Goal: Navigation & Orientation: Find specific page/section

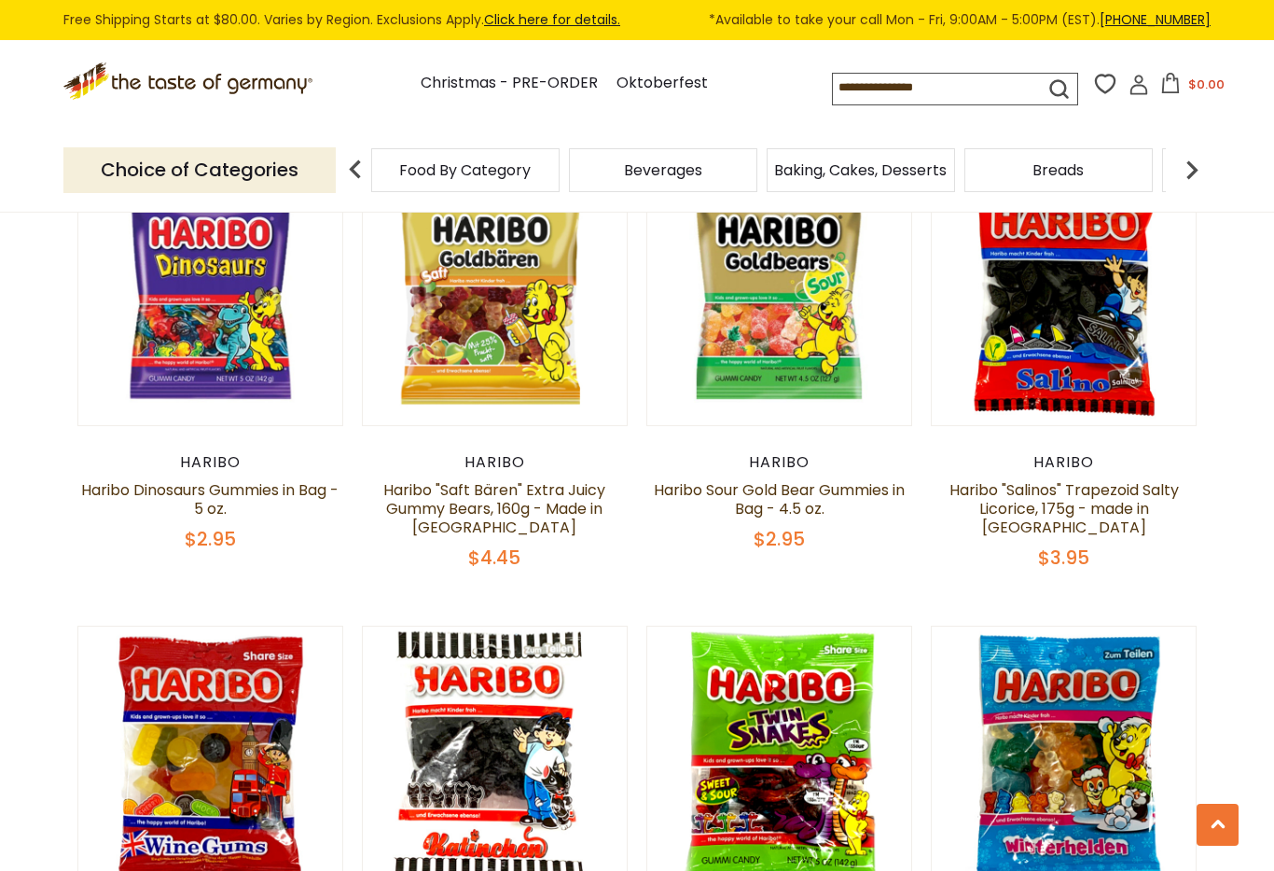
scroll to position [1137, 0]
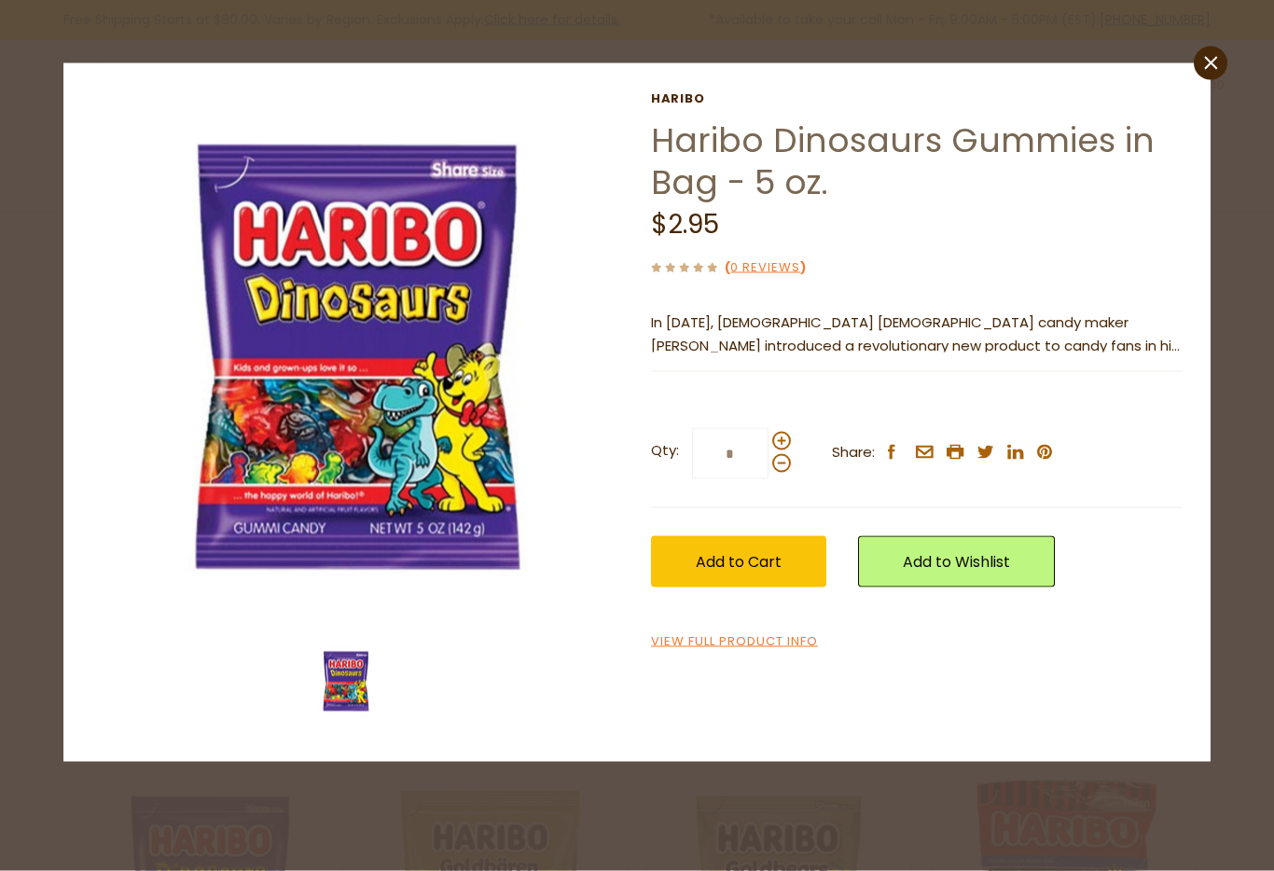
scroll to position [481, 0]
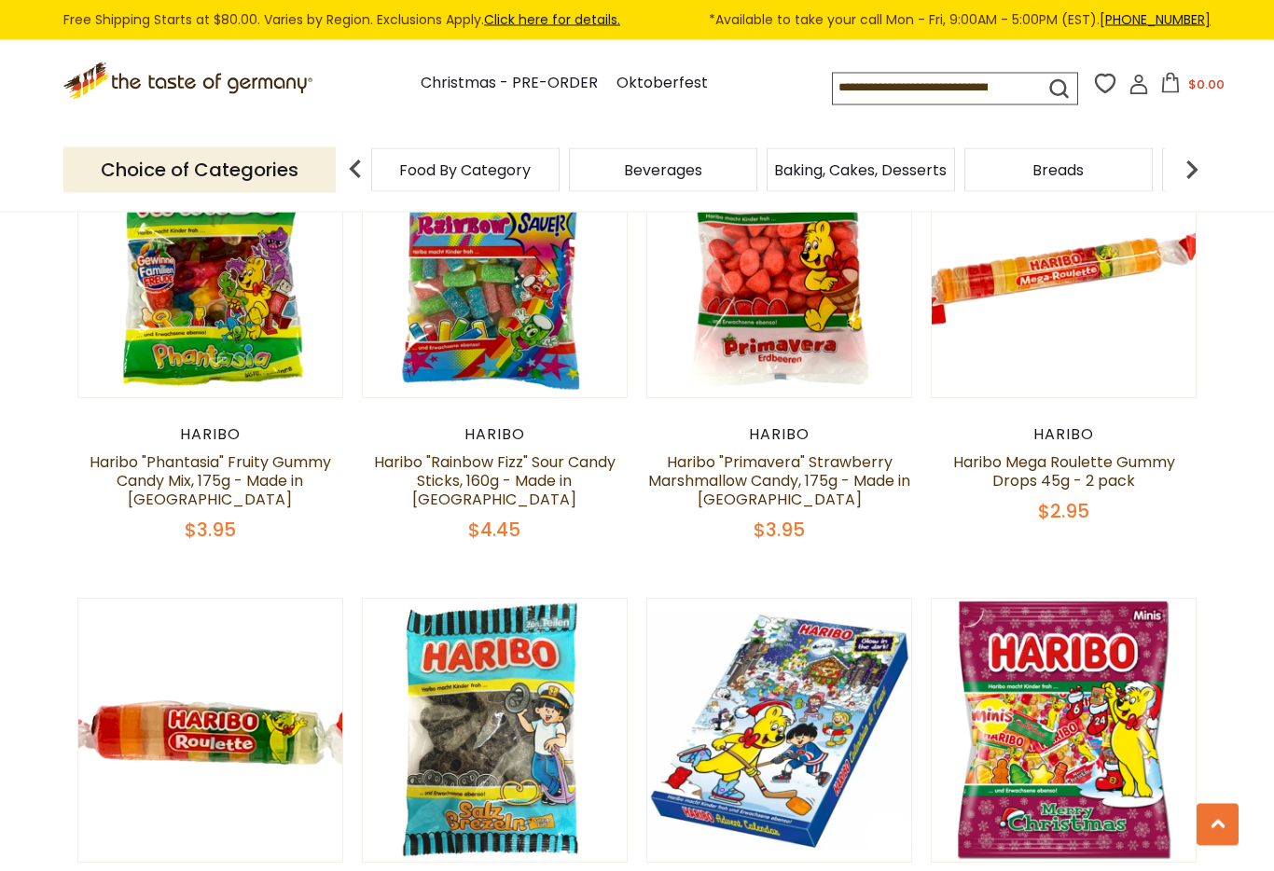
scroll to position [2076, 0]
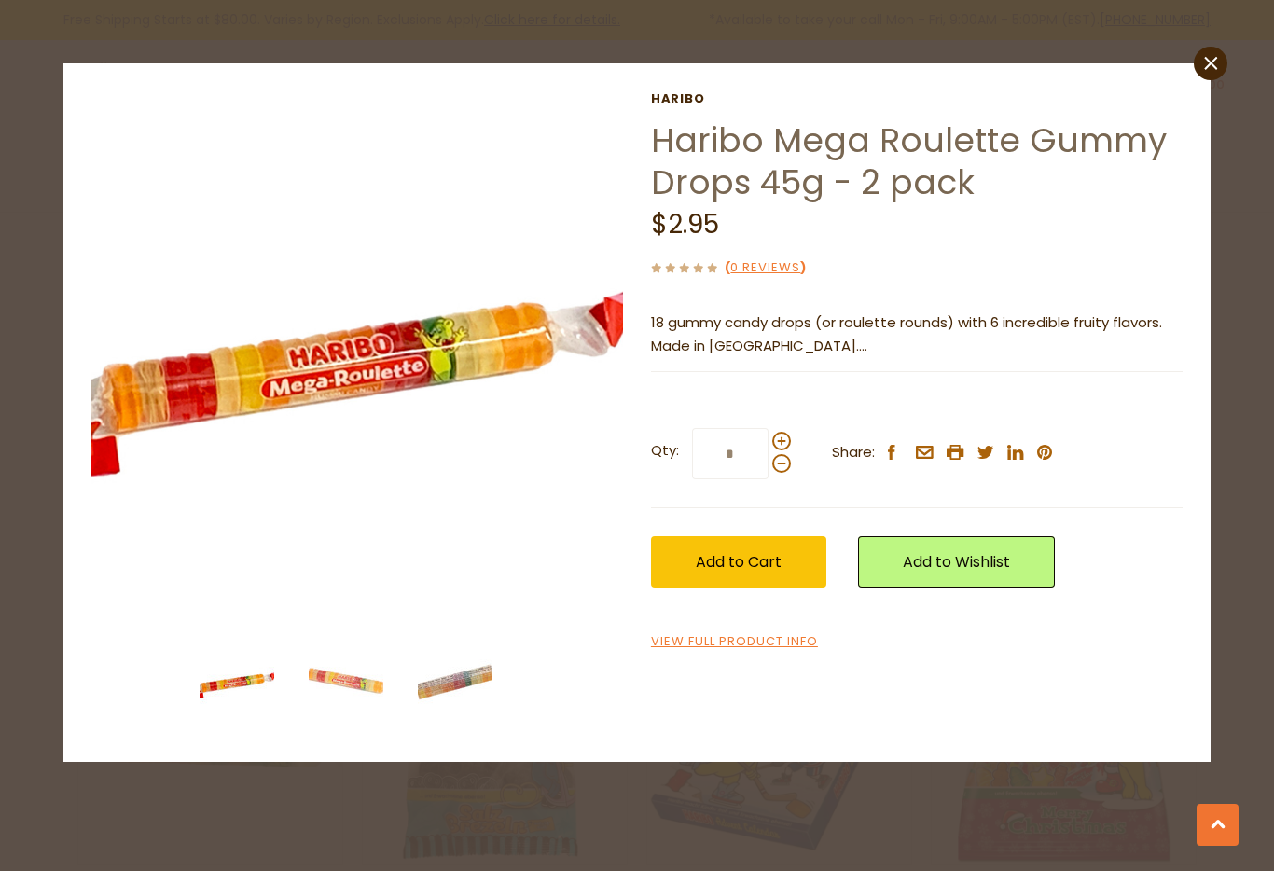
click at [1208, 66] on icon at bounding box center [1210, 63] width 13 height 13
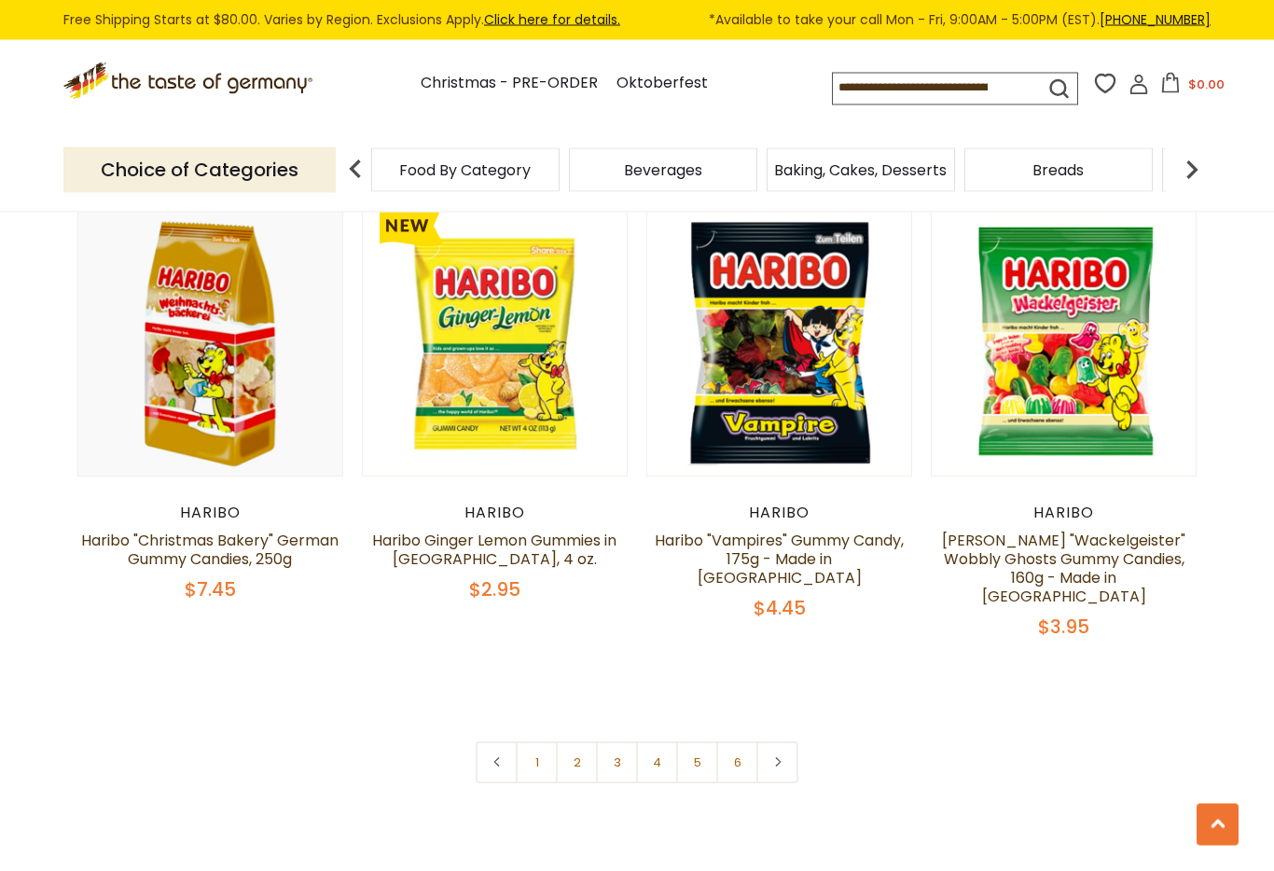
scroll to position [3899, 0]
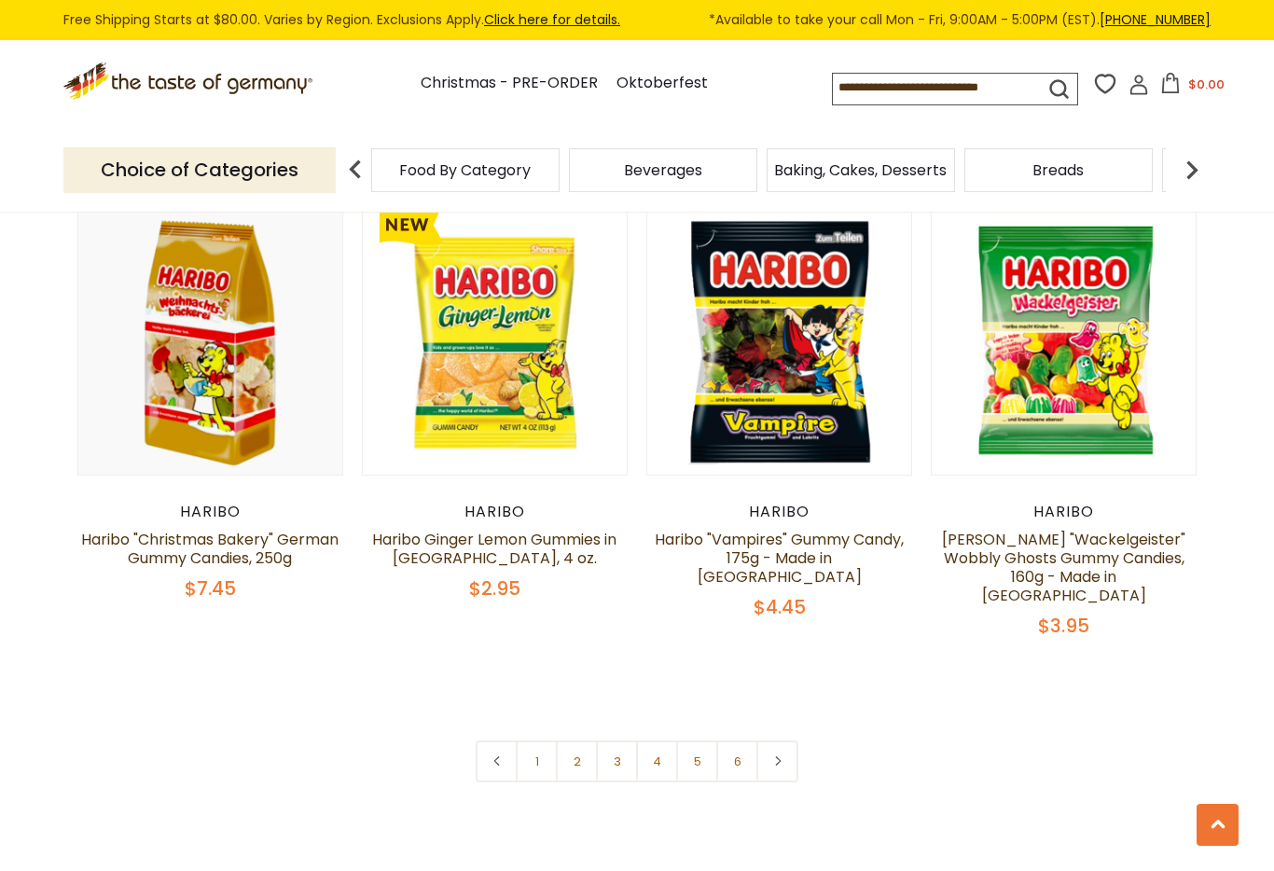
click at [782, 740] on link at bounding box center [777, 761] width 42 height 42
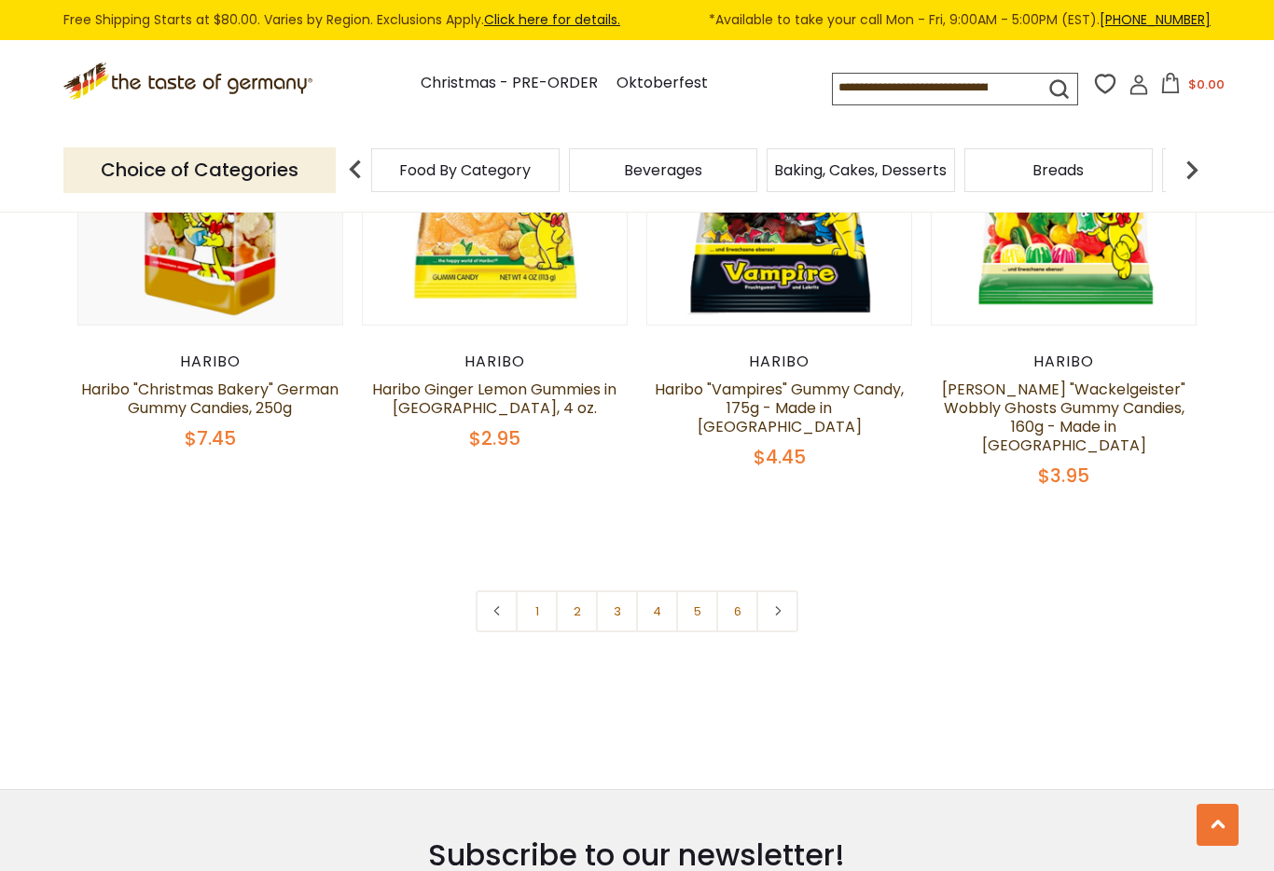
scroll to position [4051, 0]
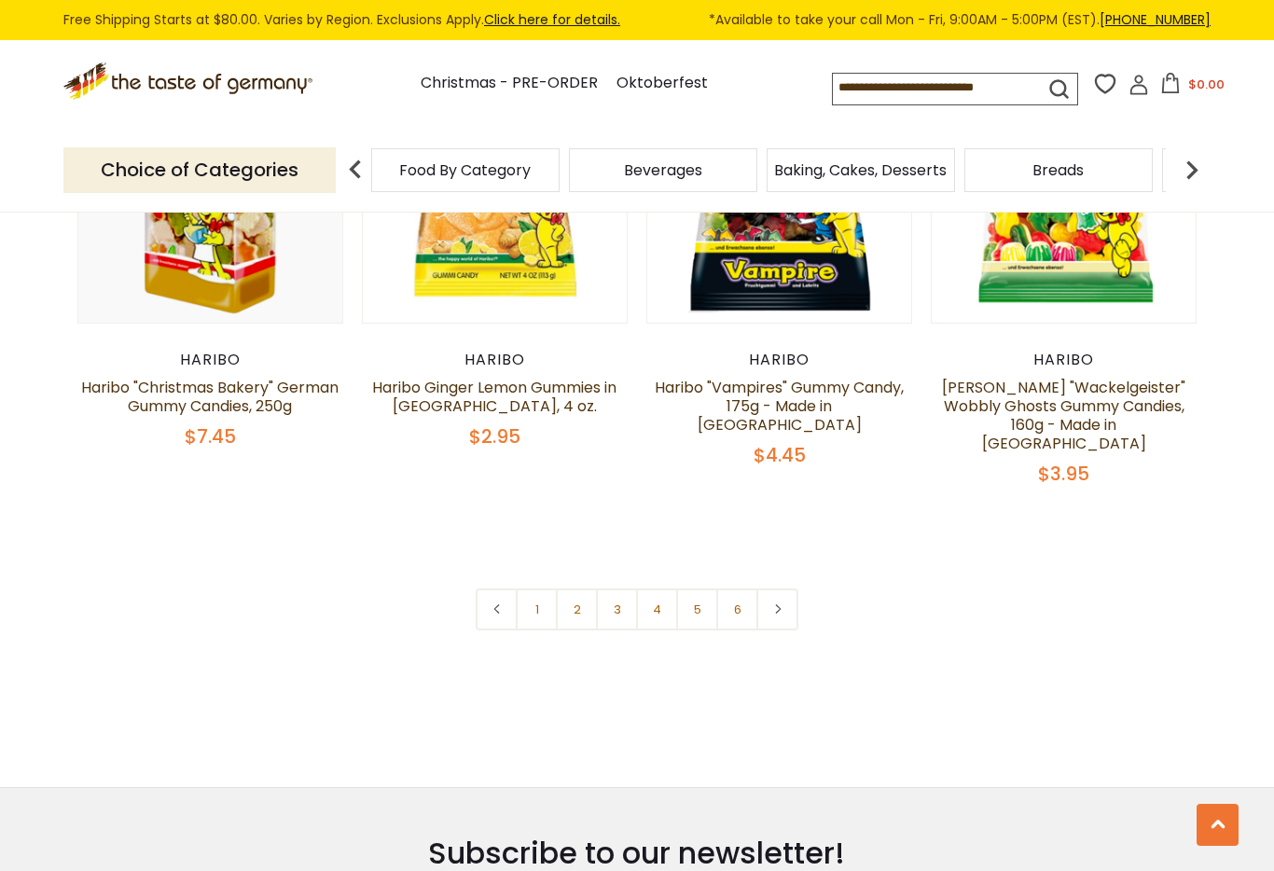
click at [581, 588] on link "2" at bounding box center [577, 609] width 42 height 42
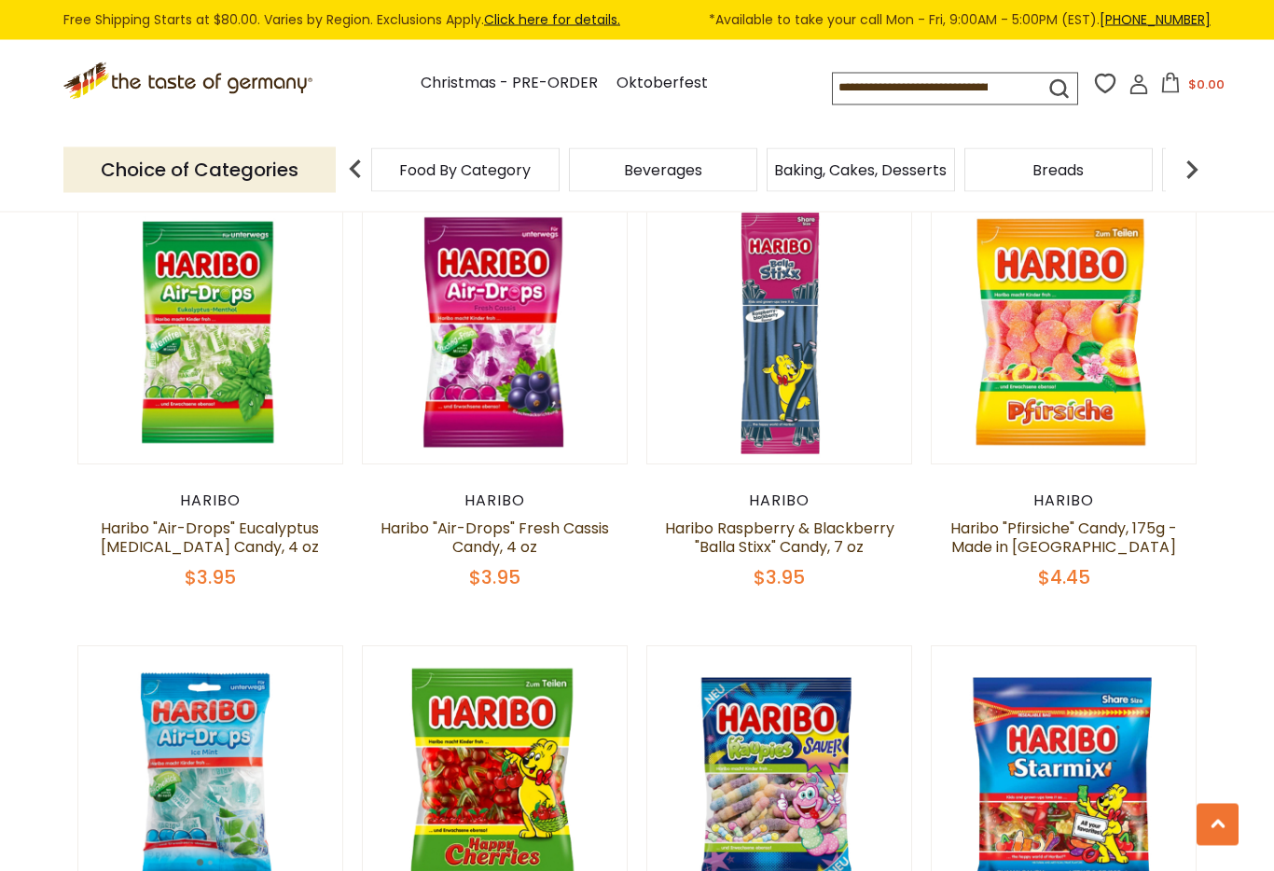
scroll to position [1100, 0]
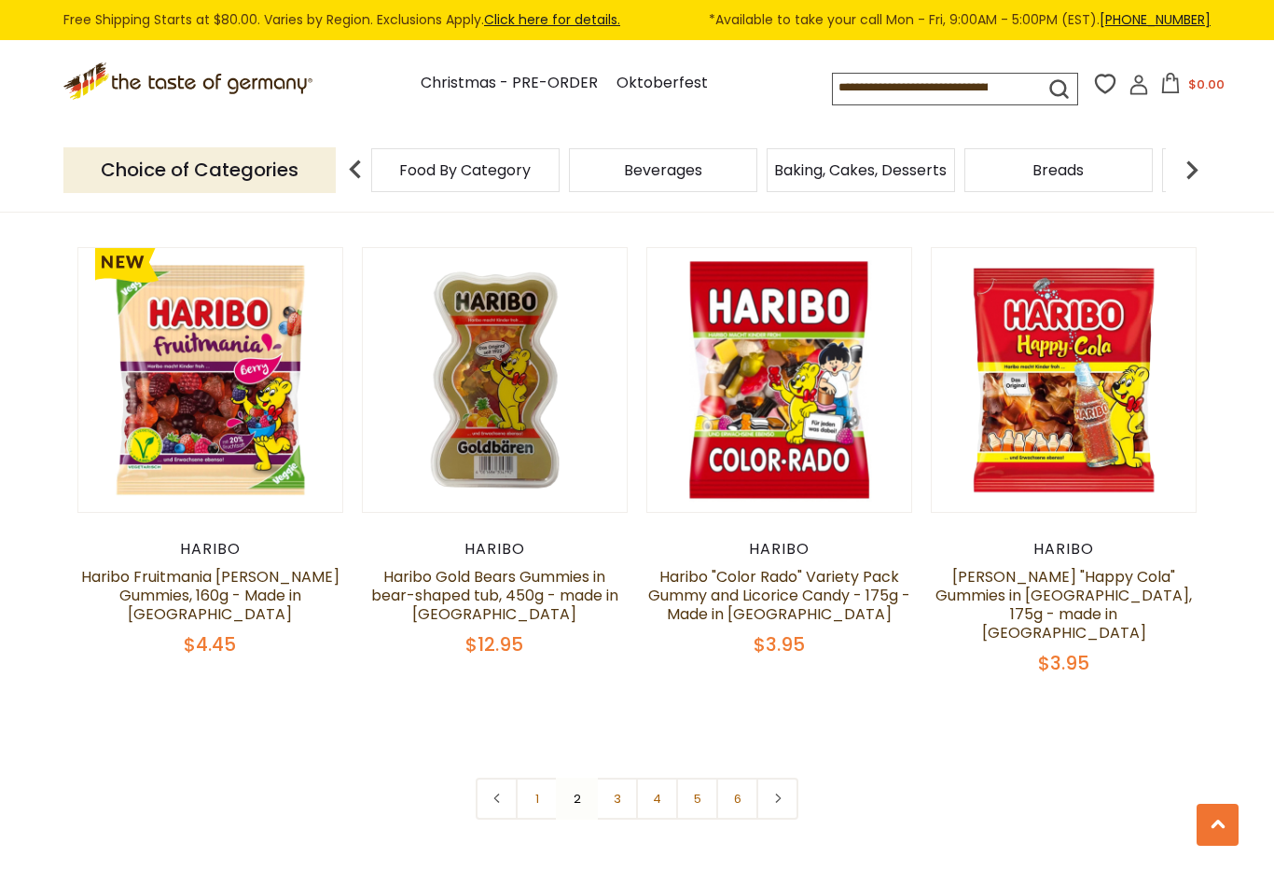
scroll to position [3819, 0]
